Goal: Task Accomplishment & Management: Manage account settings

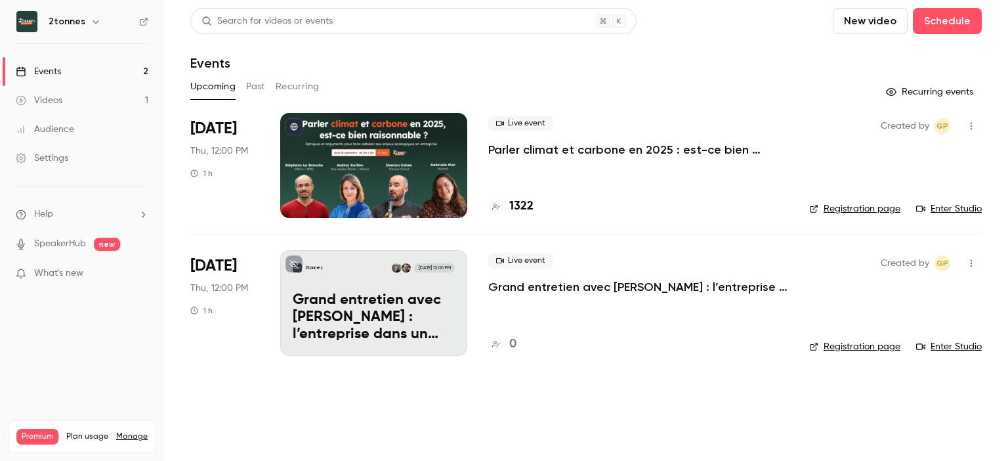
click at [65, 150] on link "Settings" at bounding box center [82, 158] width 164 height 29
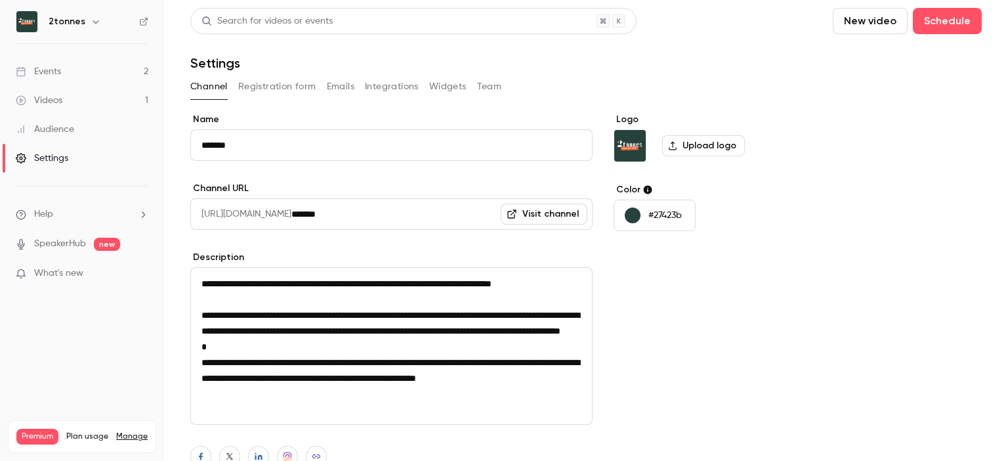
click at [303, 89] on button "Registration form" at bounding box center [277, 86] width 78 height 21
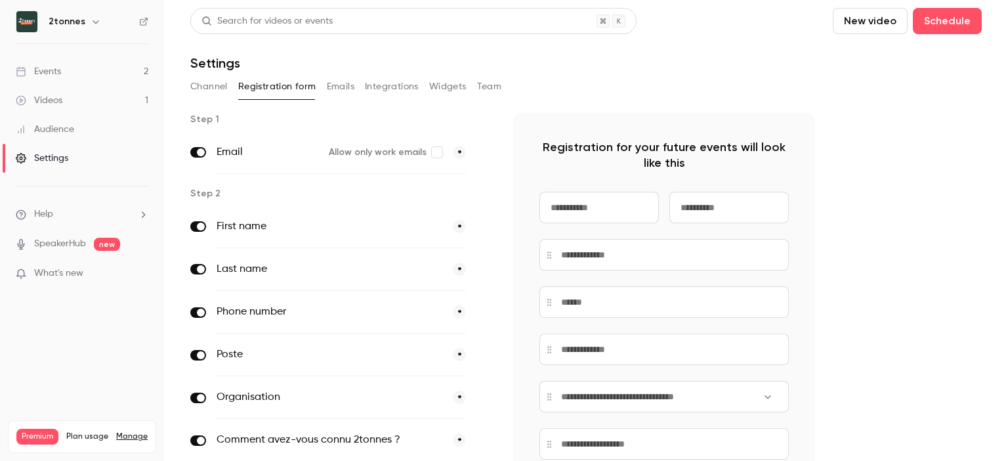
click at [488, 85] on button "Team" at bounding box center [489, 86] width 25 height 21
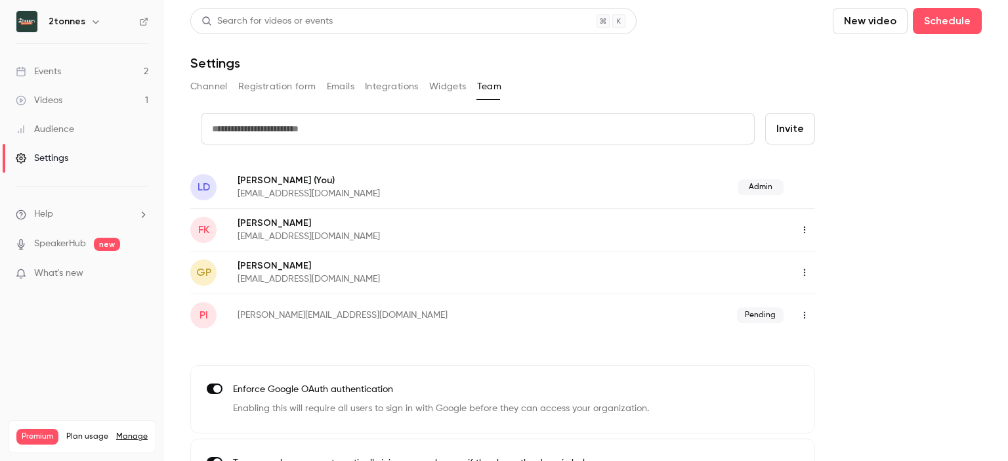
click at [470, 87] on div "Channel Registration form Emails Integrations Widgets Team" at bounding box center [586, 86] width 792 height 21
click at [339, 89] on button "Emails" at bounding box center [341, 86] width 28 height 21
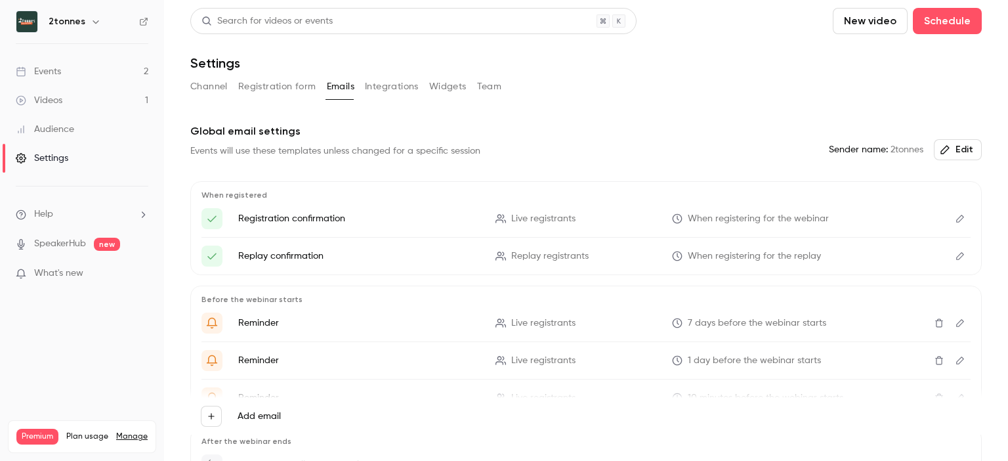
click at [387, 89] on button "Integrations" at bounding box center [392, 86] width 54 height 21
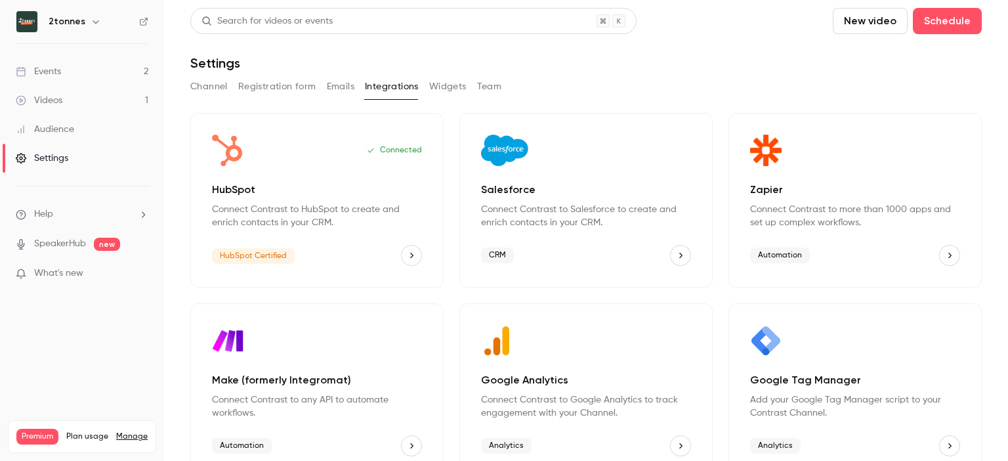
click at [433, 89] on button "Widgets" at bounding box center [447, 86] width 37 height 21
